Goal: Transaction & Acquisition: Purchase product/service

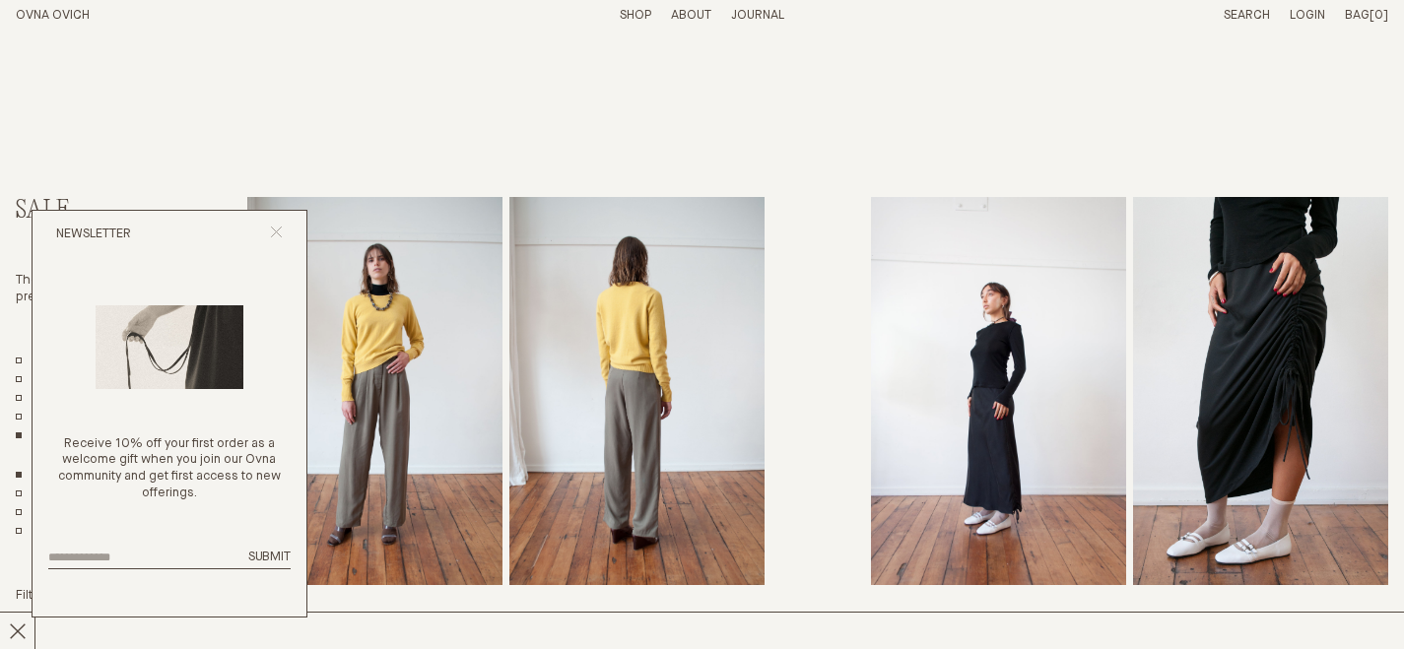
click at [275, 228] on icon "Close popup" at bounding box center [276, 232] width 13 height 13
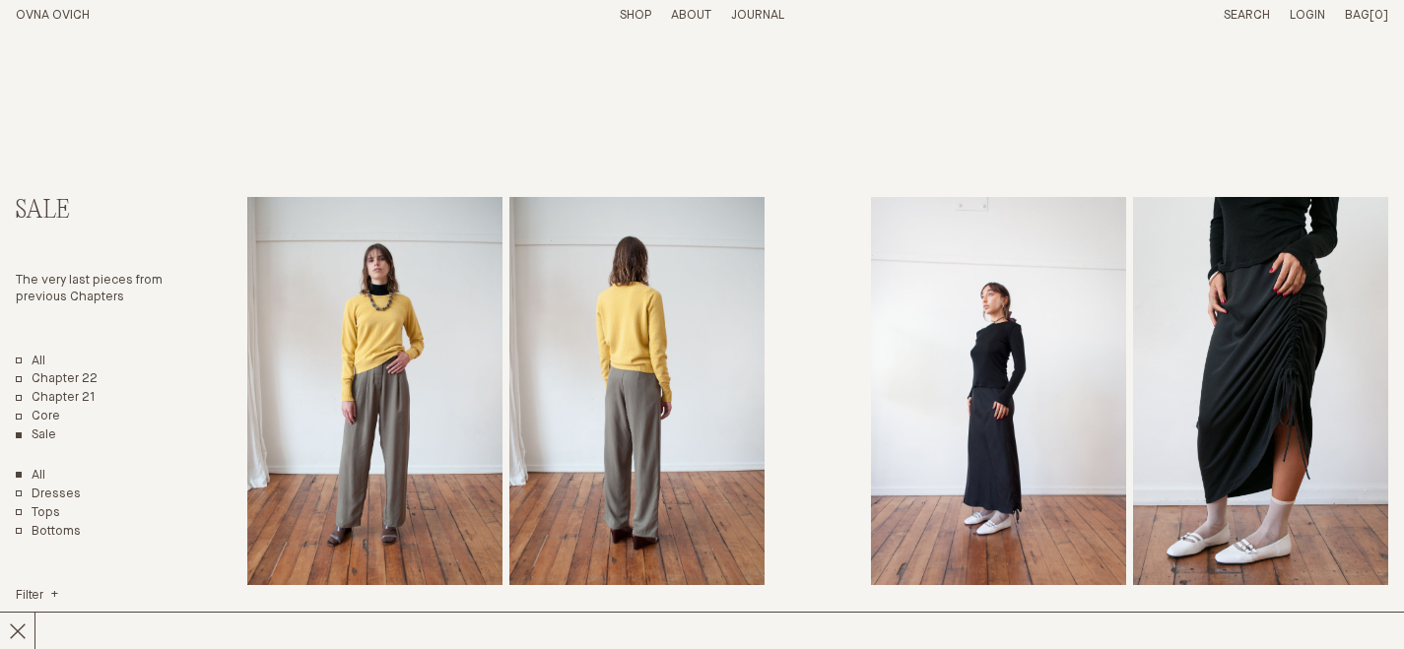
click at [692, 18] on p "About" at bounding box center [691, 16] width 40 height 17
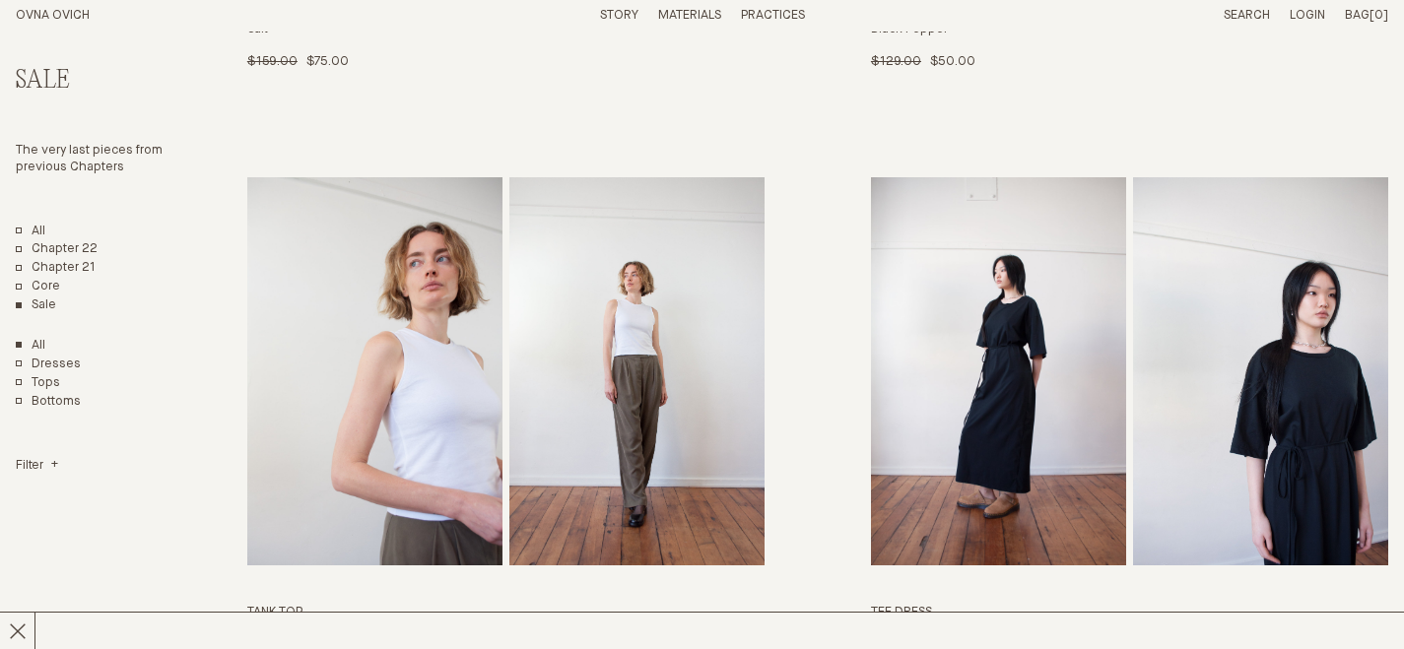
scroll to position [5557, 0]
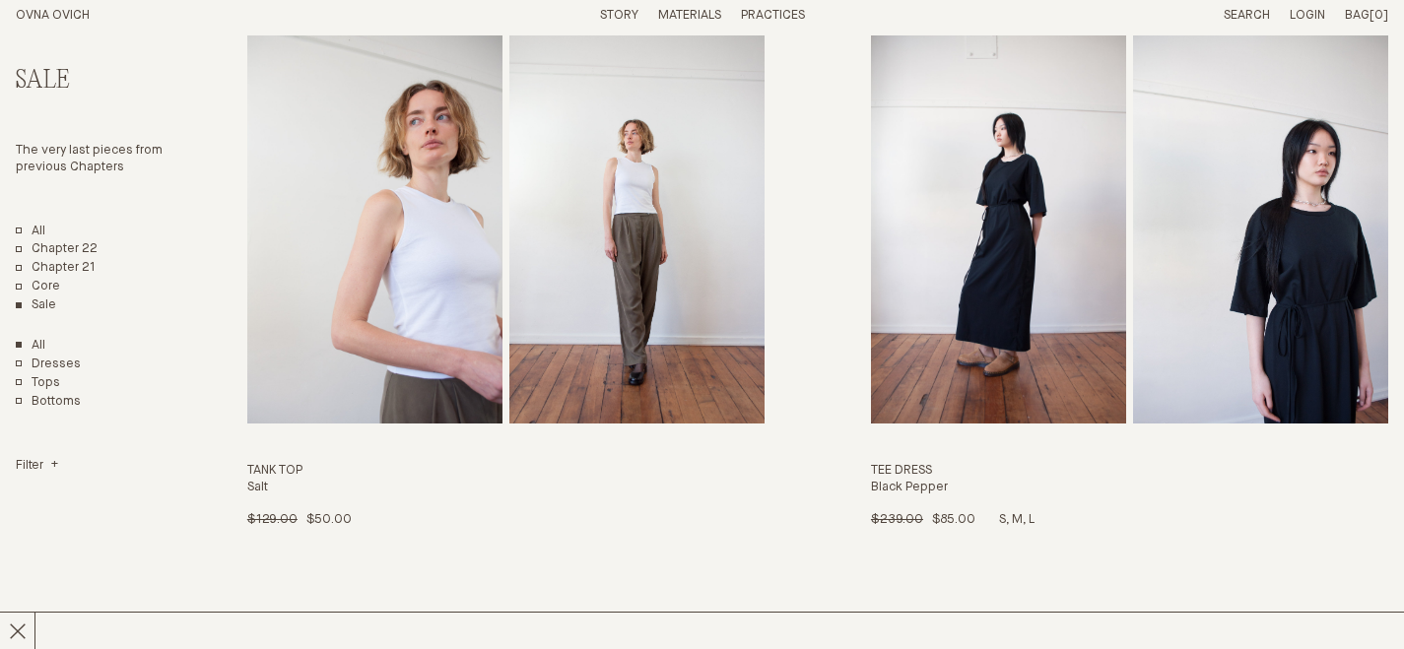
click at [981, 150] on img "Tee Dress" at bounding box center [998, 229] width 255 height 388
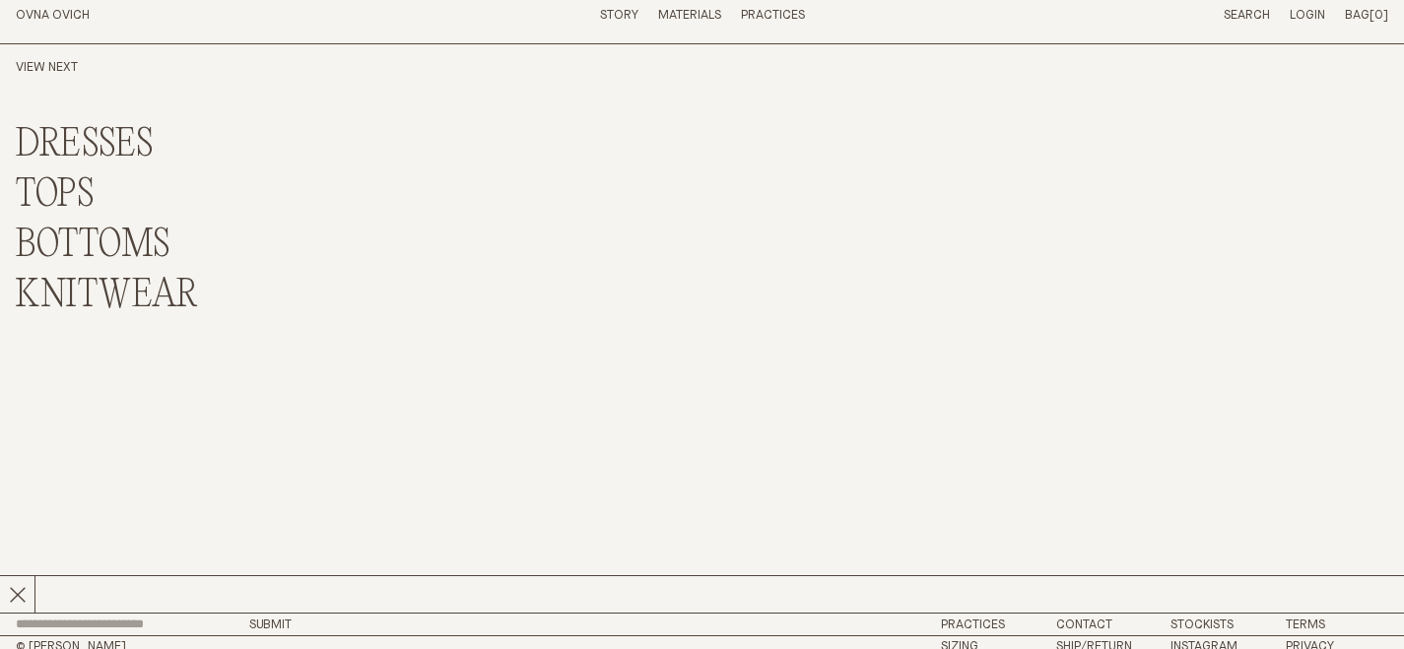
scroll to position [7414, 0]
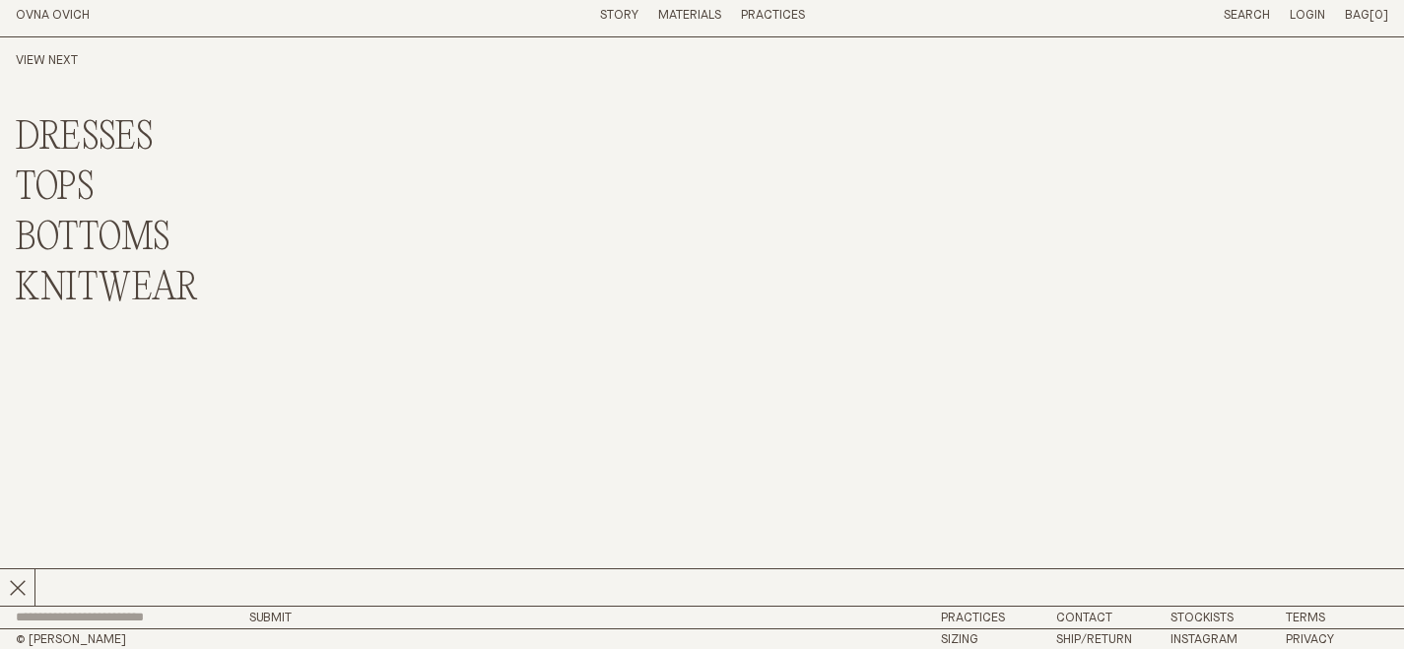
click at [61, 122] on link "DRESSES" at bounding box center [85, 138] width 138 height 42
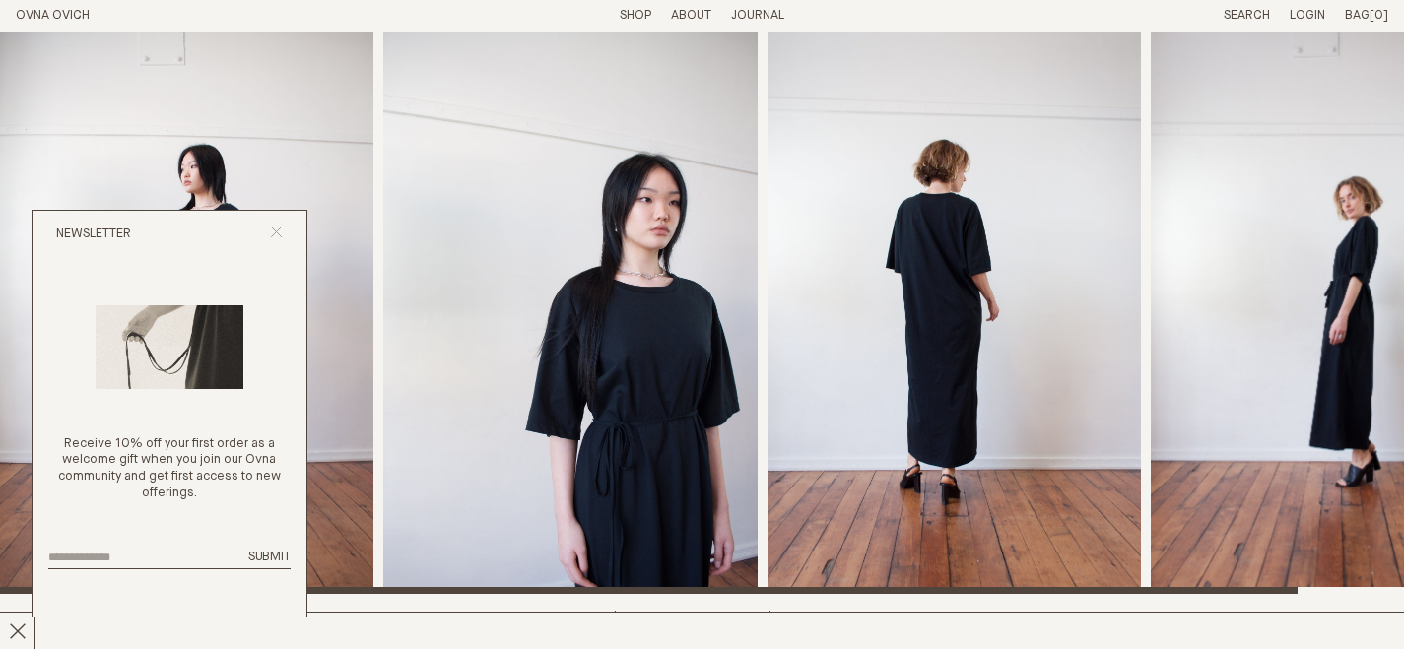
click at [274, 232] on icon "Close popup" at bounding box center [276, 232] width 13 height 13
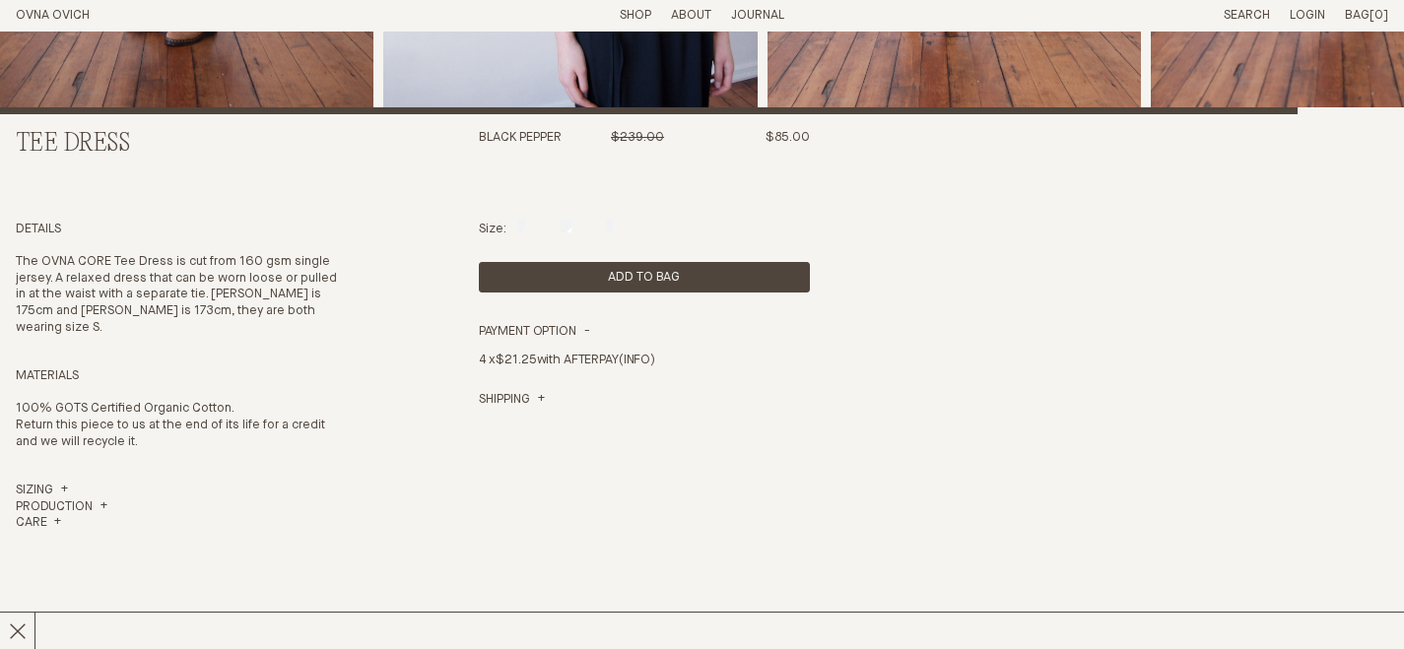
scroll to position [591, 0]
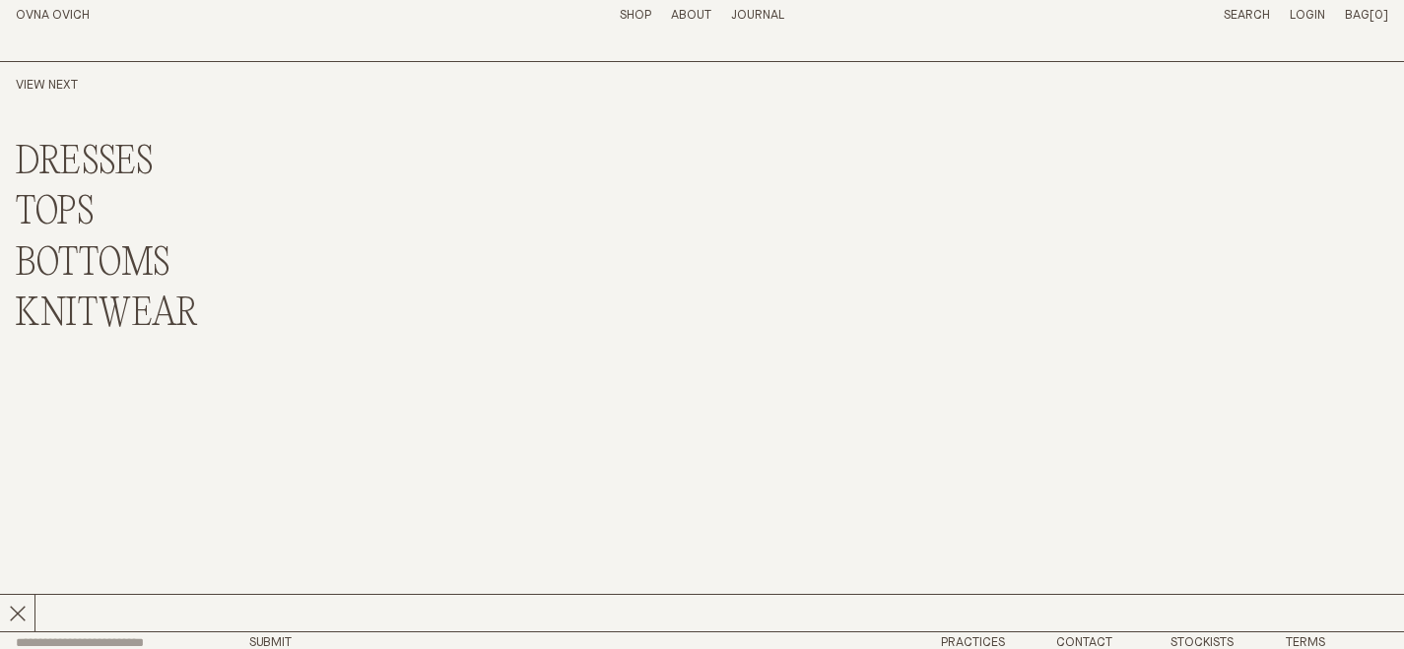
scroll to position [3218, 0]
